Goal: Task Accomplishment & Management: Use online tool/utility

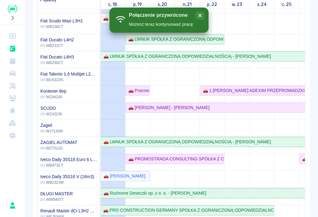
scroll to position [85, 0]
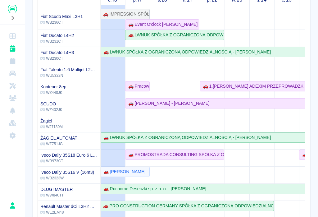
click at [72, 177] on p "WB2323W" at bounding box center [67, 178] width 54 height 6
click at [127, 172] on div "🚗 [PERSON_NAME]" at bounding box center [123, 171] width 44 height 7
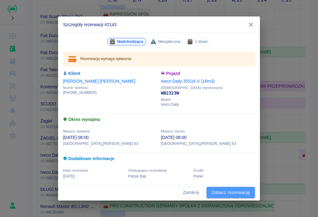
click at [231, 193] on link "Zobacz rezerwację" at bounding box center [231, 192] width 48 height 11
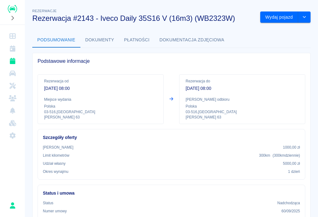
click at [281, 15] on button "Wydaj pojazd" at bounding box center [279, 16] width 38 height 11
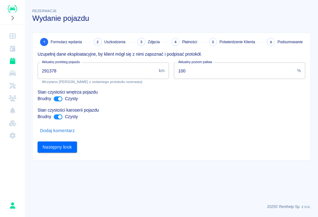
click at [68, 70] on input "291378" at bounding box center [97, 70] width 119 height 16
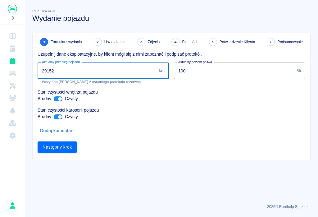
type input "291528"
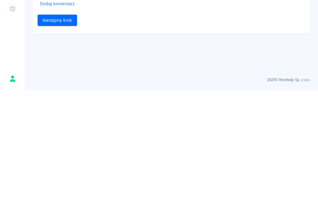
click at [59, 141] on button "Następny krok" at bounding box center [57, 146] width 39 height 11
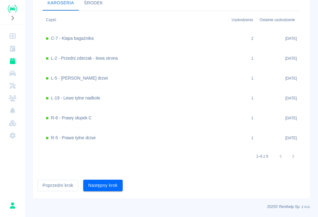
scroll to position [231, 0]
click at [100, 185] on button "Następny krok" at bounding box center [102, 185] width 39 height 11
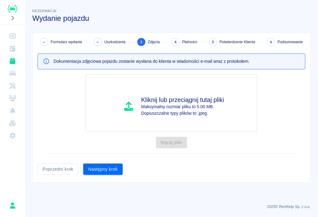
click at [102, 171] on button "Następny krok" at bounding box center [102, 168] width 39 height 11
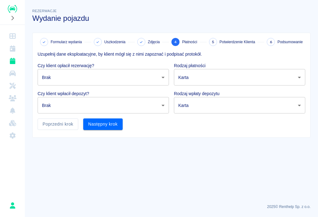
click at [168, 78] on body "Używamy plików Cookies, by zapewnić Ci najlepsze możliwe doświadczenie. Aby dow…" at bounding box center [159, 108] width 318 height 217
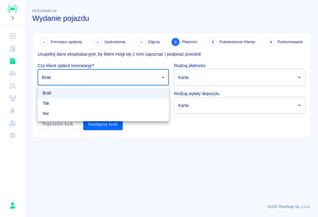
click at [50, 103] on li "Tak" at bounding box center [103, 103] width 131 height 10
type input "true"
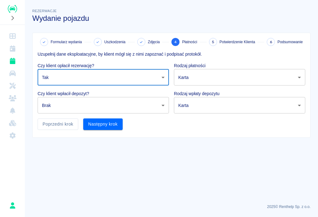
click at [163, 105] on body "Używamy plików Cookies, by zapewnić Ci najlepsze możliwe doświadczenie. Aby dow…" at bounding box center [159, 108] width 318 height 217
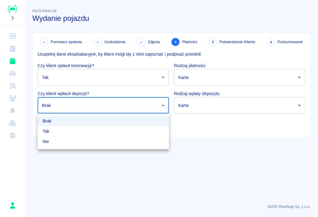
click at [49, 132] on li "Tak" at bounding box center [103, 131] width 131 height 10
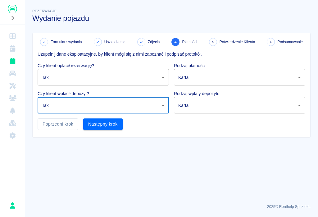
type input "true"
click at [301, 78] on body "Używamy plików Cookies, by zapewnić Ci najlepsze możliwe doświadczenie. Aby dow…" at bounding box center [159, 108] width 318 height 217
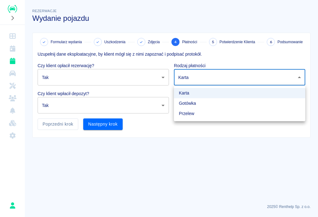
click at [191, 113] on li "Przelew" at bounding box center [239, 113] width 131 height 10
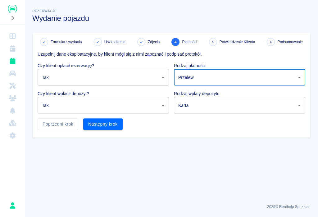
type input "bank_transfer"
click at [299, 107] on body "Używamy plików Cookies, by zapewnić Ci najlepsze możliwe doświadczenie. Aby dow…" at bounding box center [159, 108] width 318 height 217
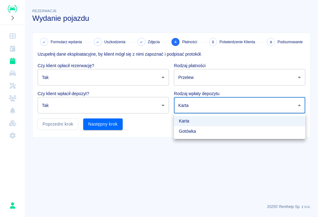
click at [193, 130] on li "Gotówka" at bounding box center [239, 131] width 131 height 10
type input "cash"
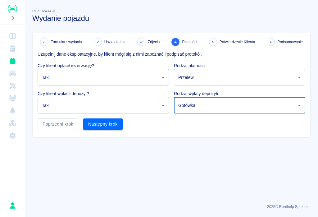
click at [105, 123] on button "Następny krok" at bounding box center [102, 123] width 39 height 11
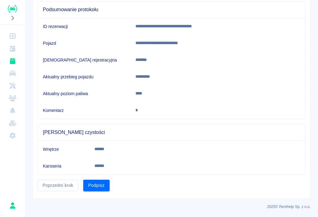
scroll to position [61, 0]
click at [99, 183] on button "Podpisz" at bounding box center [96, 185] width 26 height 11
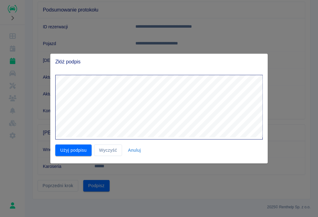
click at [111, 150] on button "Wyczyść" at bounding box center [108, 149] width 28 height 11
click at [103, 187] on div at bounding box center [159, 108] width 318 height 217
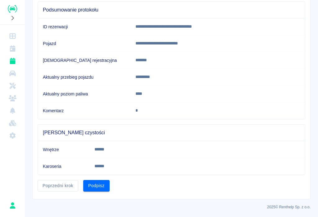
click at [96, 189] on button "Podpisz" at bounding box center [96, 185] width 26 height 11
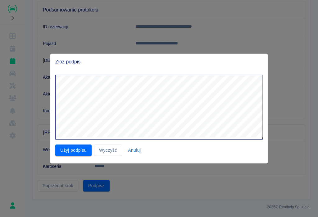
click at [76, 153] on button "Użyj podpisu" at bounding box center [73, 149] width 36 height 11
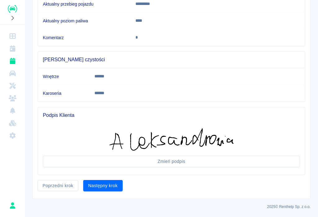
scroll to position [134, 0]
click at [113, 183] on button "Następny krok" at bounding box center [102, 185] width 39 height 11
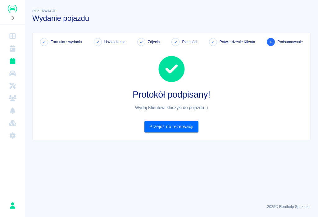
scroll to position [0, 0]
click at [155, 128] on link "Przejdź do rezerwacji" at bounding box center [171, 126] width 54 height 11
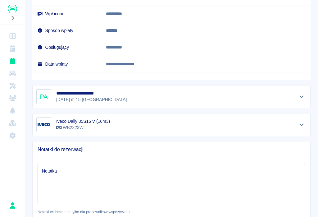
scroll to position [420, 0]
